Goal: Task Accomplishment & Management: Complete application form

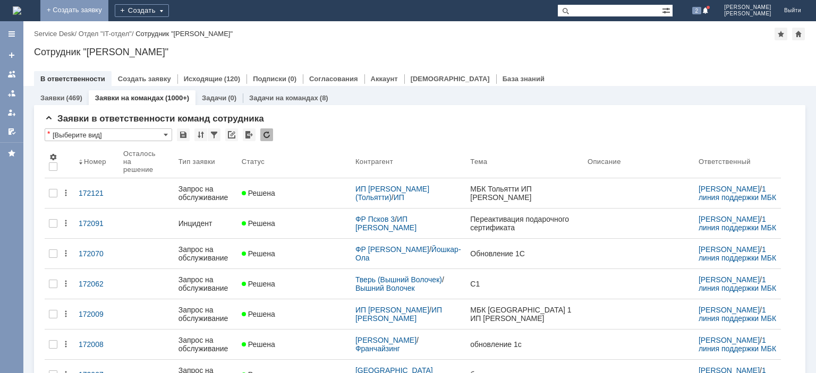
click at [108, 12] on link "+ Создать заявку" at bounding box center [74, 10] width 68 height 21
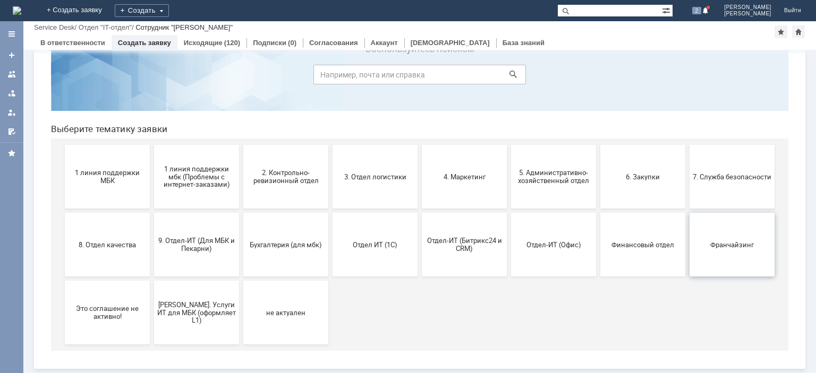
scroll to position [45, 0]
click at [716, 254] on button "Франчайзинг" at bounding box center [731, 246] width 85 height 64
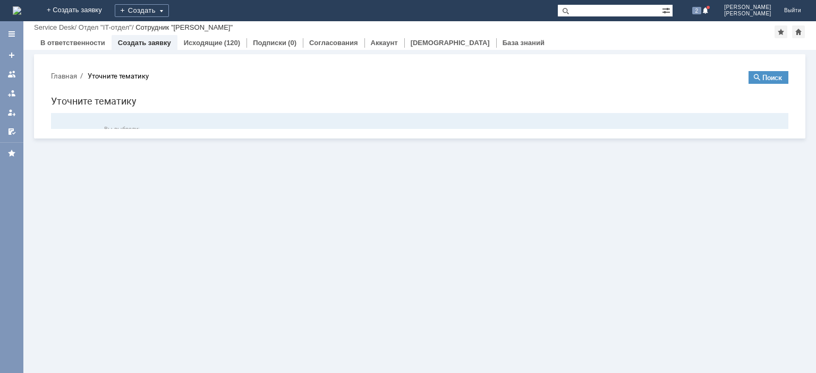
scroll to position [0, 0]
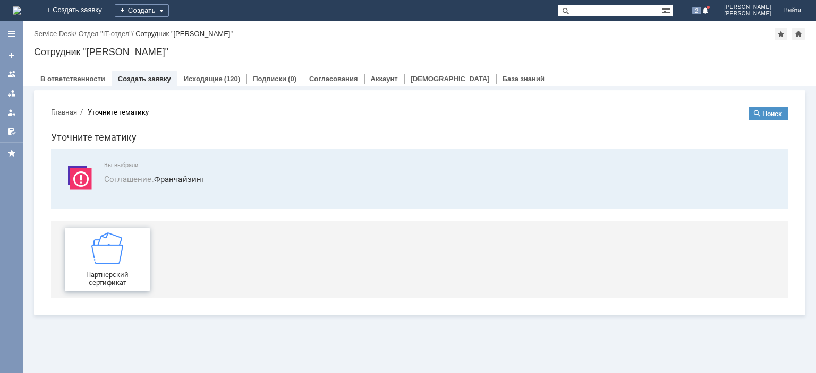
click at [116, 257] on img at bounding box center [107, 249] width 32 height 32
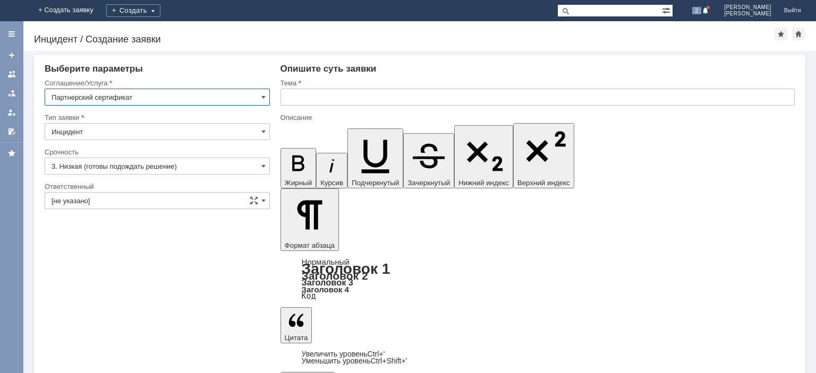
click at [377, 92] on input "text" at bounding box center [537, 97] width 514 height 17
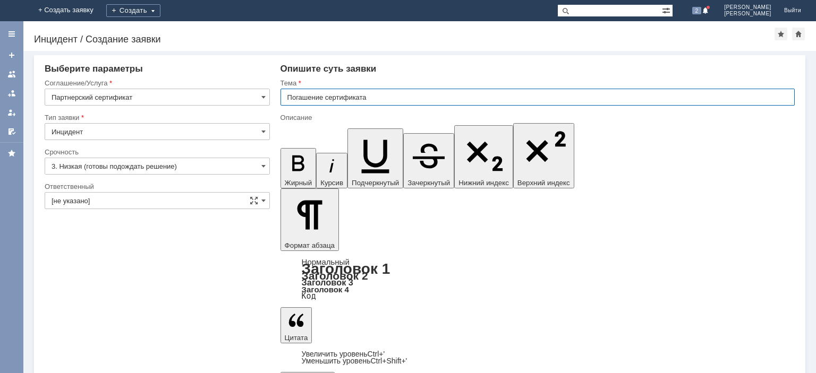
type input "Погашение сертификата"
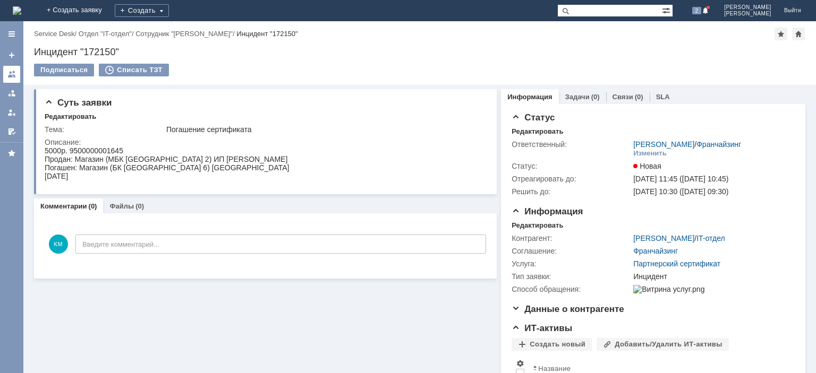
click at [9, 74] on div at bounding box center [11, 74] width 8 height 8
